Goal: Information Seeking & Learning: Learn about a topic

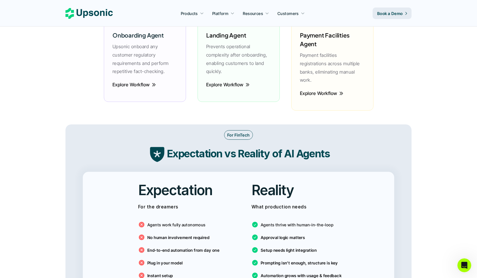
scroll to position [900, 0]
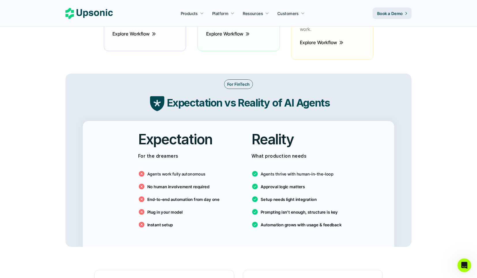
click at [179, 171] on p "Agents work fully autonomous" at bounding box center [176, 174] width 58 height 6
click at [161, 183] on p "No human involvement required" at bounding box center [178, 186] width 62 height 6
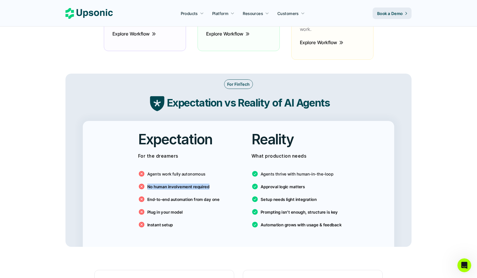
click at [161, 183] on p "No human involvement required" at bounding box center [178, 186] width 62 height 6
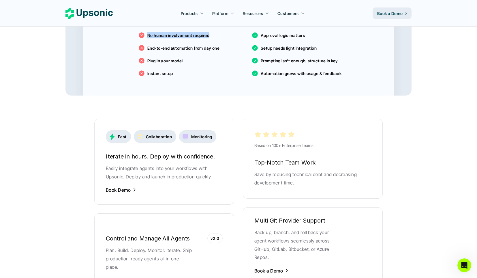
scroll to position [1109, 0]
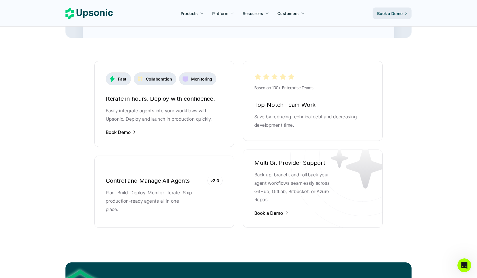
click at [202, 76] on p "Monitoring" at bounding box center [201, 79] width 21 height 6
click at [155, 75] on div "Collaboration" at bounding box center [155, 78] width 42 height 13
click at [111, 76] on icon at bounding box center [112, 79] width 5 height 7
click at [284, 74] on icon at bounding box center [283, 77] width 6 height 6
